Goal: Information Seeking & Learning: Learn about a topic

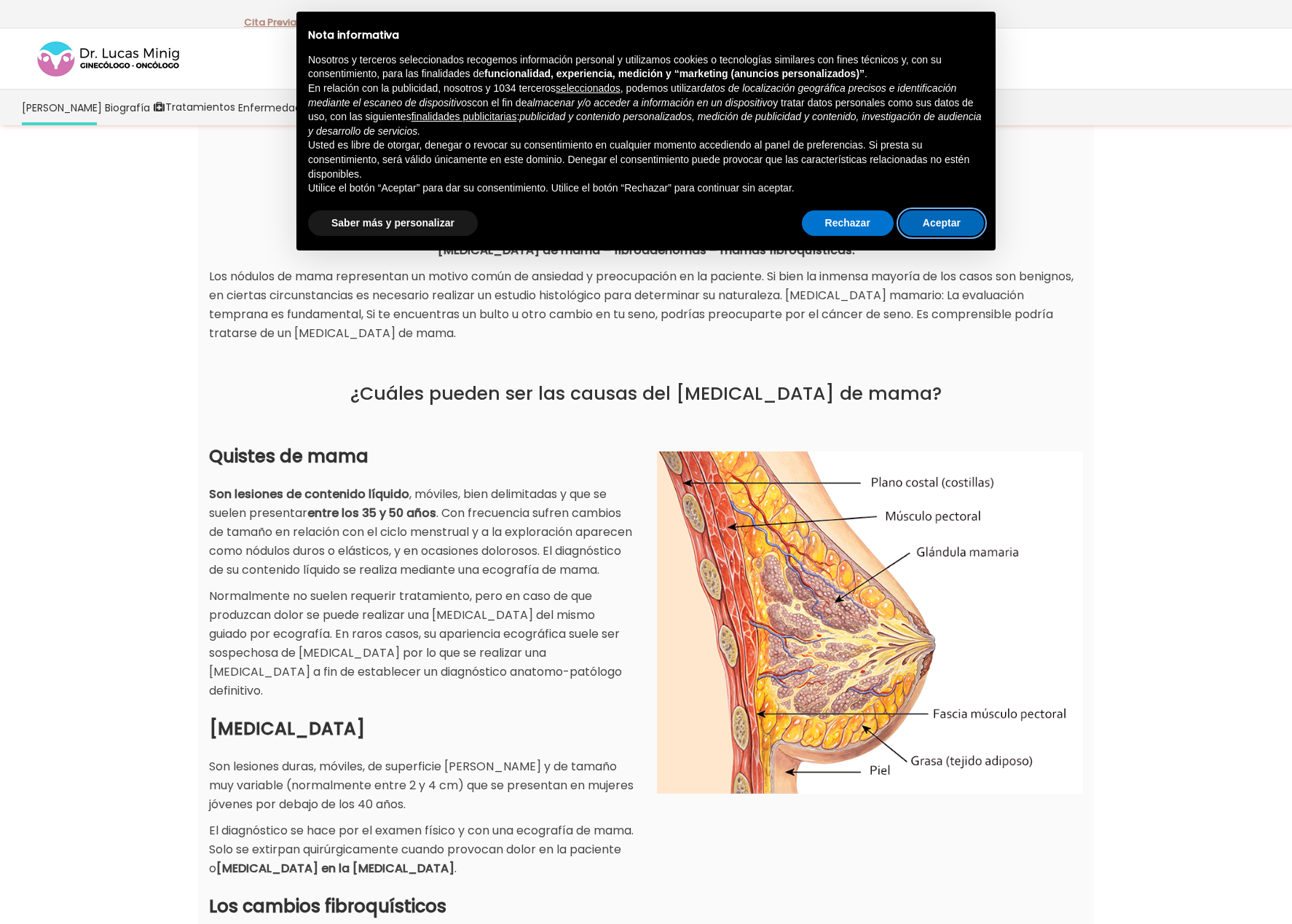
click at [947, 222] on button "Aceptar" at bounding box center [941, 224] width 84 height 26
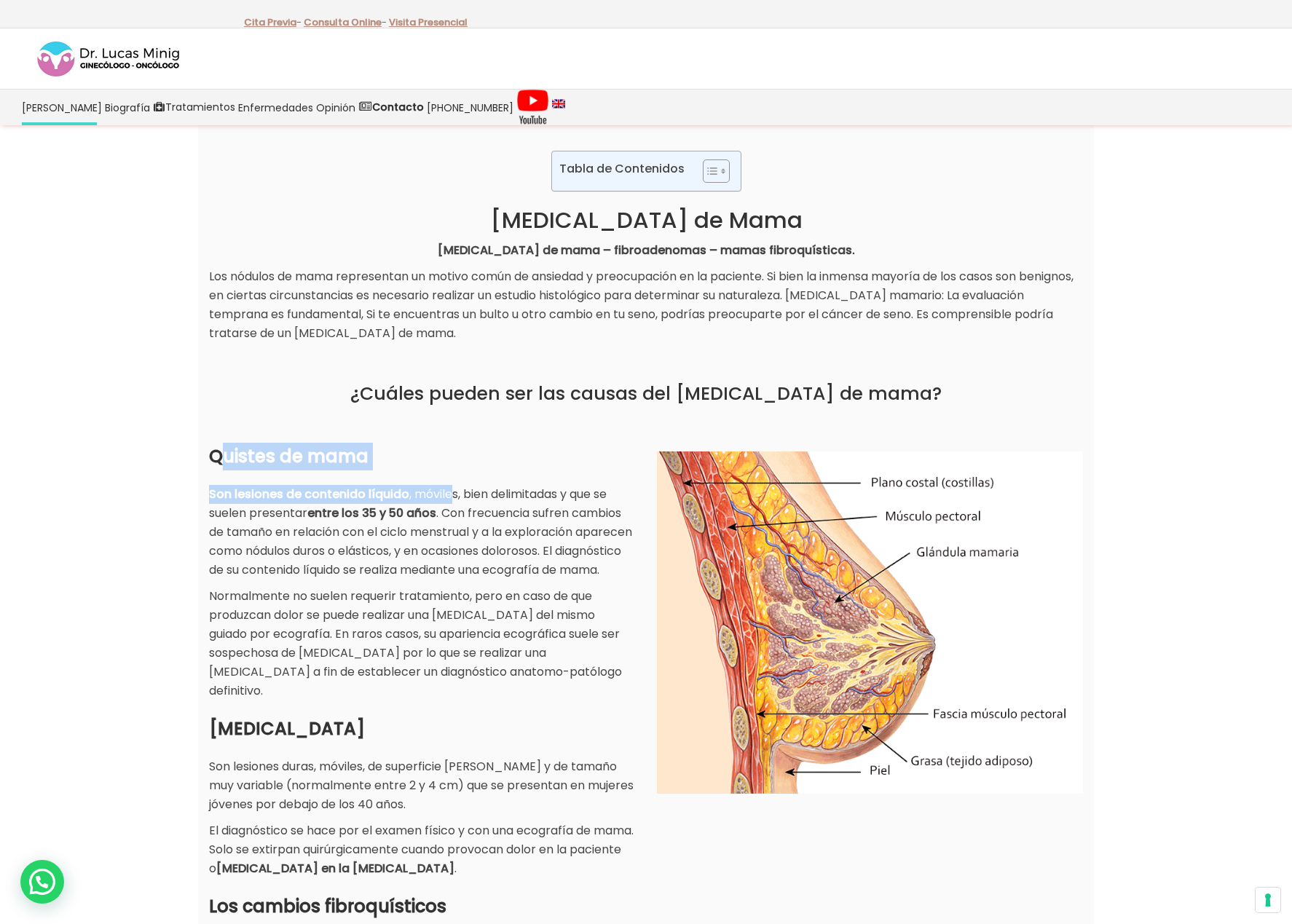
drag, startPoint x: 253, startPoint y: 452, endPoint x: 447, endPoint y: 490, distance: 197.7
click at [447, 490] on div "Quistes de mama Son lesiones de contenido líquido , móviles, bien delimitadas y…" at bounding box center [421, 571] width 426 height 257
click at [447, 490] on p "Son lesiones de contenido líquido , móviles, bien delimitadas y que se suelen p…" at bounding box center [421, 531] width 426 height 94
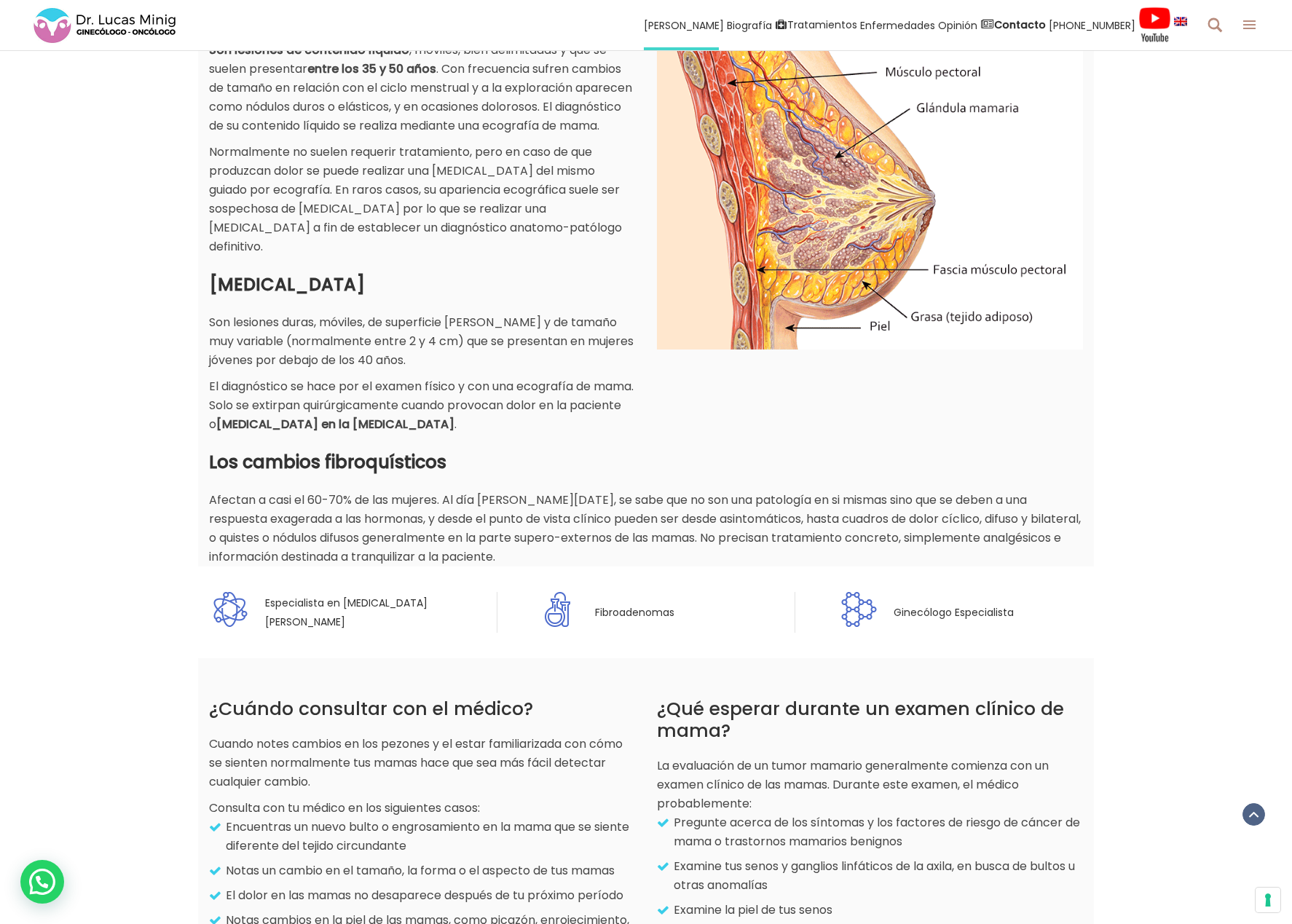
scroll to position [270, 0]
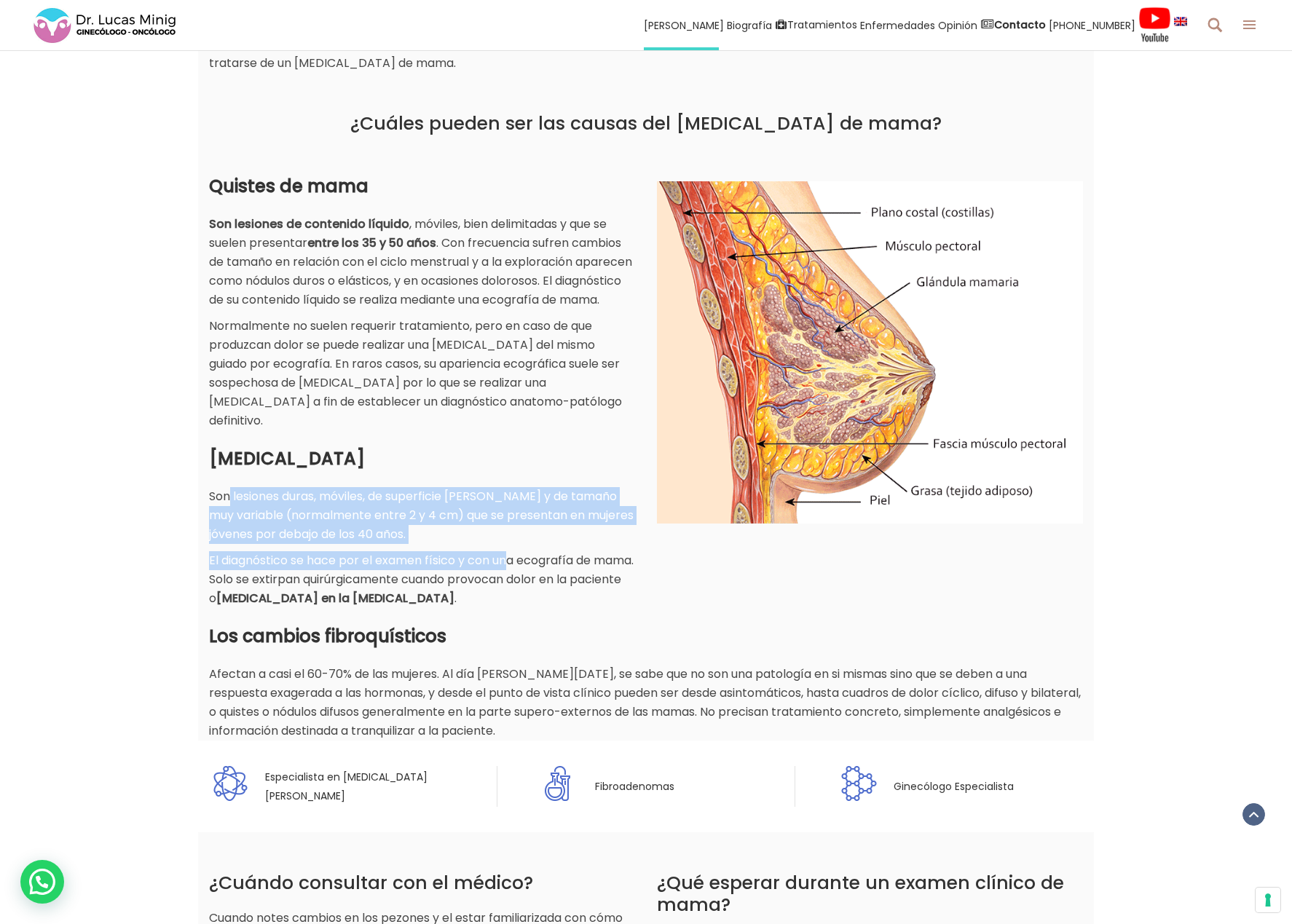
drag, startPoint x: 232, startPoint y: 492, endPoint x: 511, endPoint y: 565, distance: 288.4
click at [511, 565] on div "[MEDICAL_DATA] Son lesiones duras, móviles, de superficie [PERSON_NAME] y de ta…" at bounding box center [421, 526] width 426 height 163
click at [511, 565] on p "El diagnóstico se hace por el examen físico y con una ecografía de mama. Solo s…" at bounding box center [421, 580] width 426 height 57
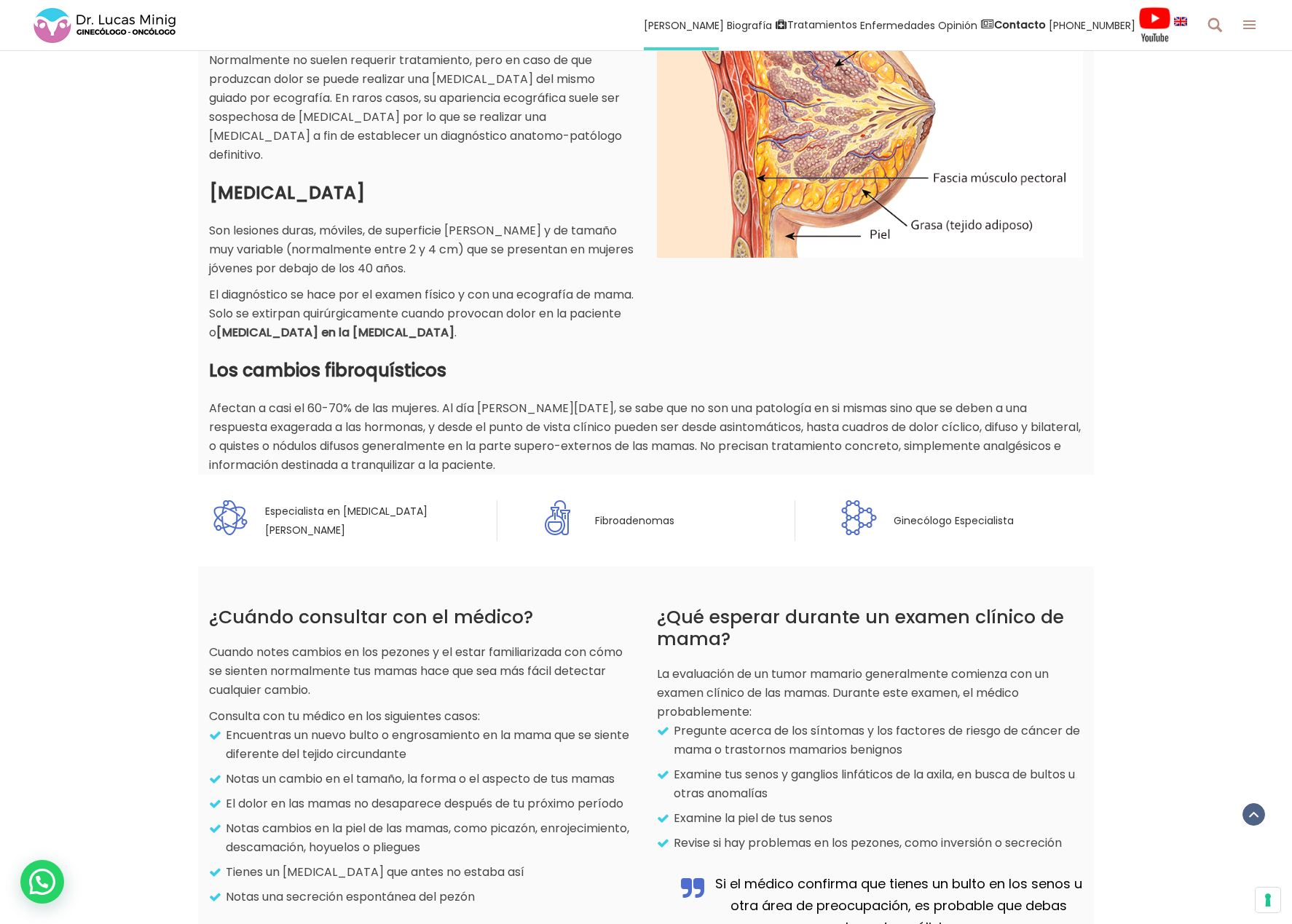
scroll to position [0, 0]
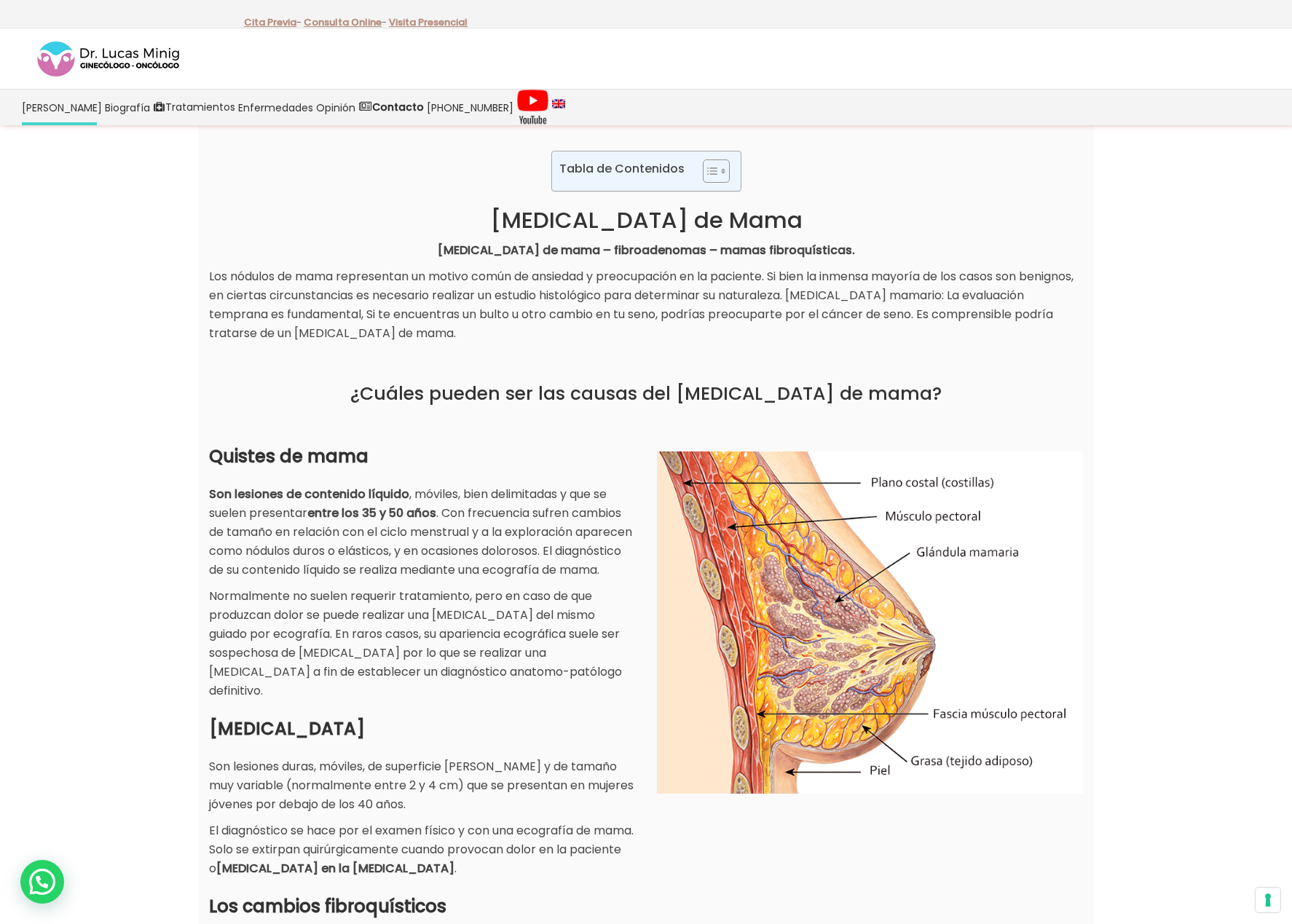
click at [93, 62] on img at bounding box center [108, 58] width 146 height 39
